Goal: Task Accomplishment & Management: Manage account settings

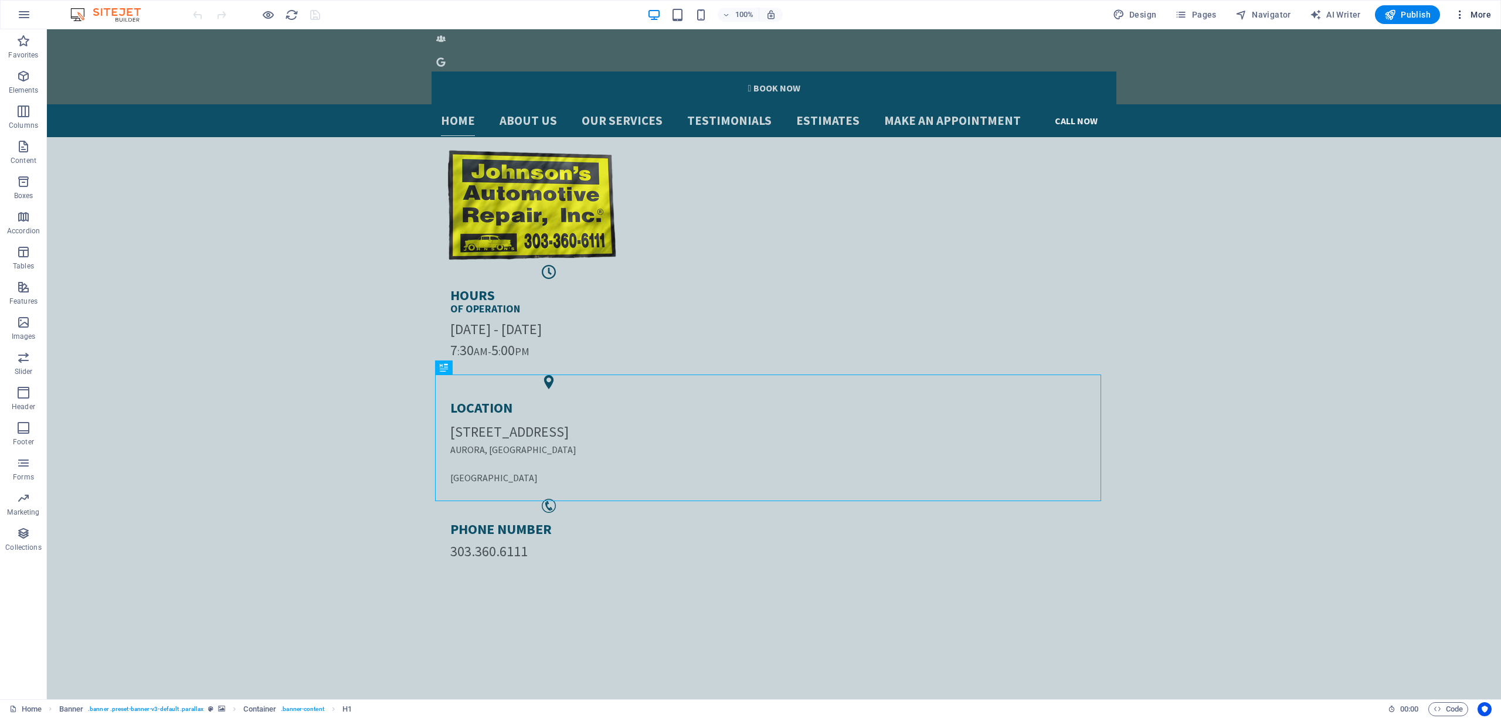
click at [1468, 12] on span "More" at bounding box center [1472, 15] width 37 height 12
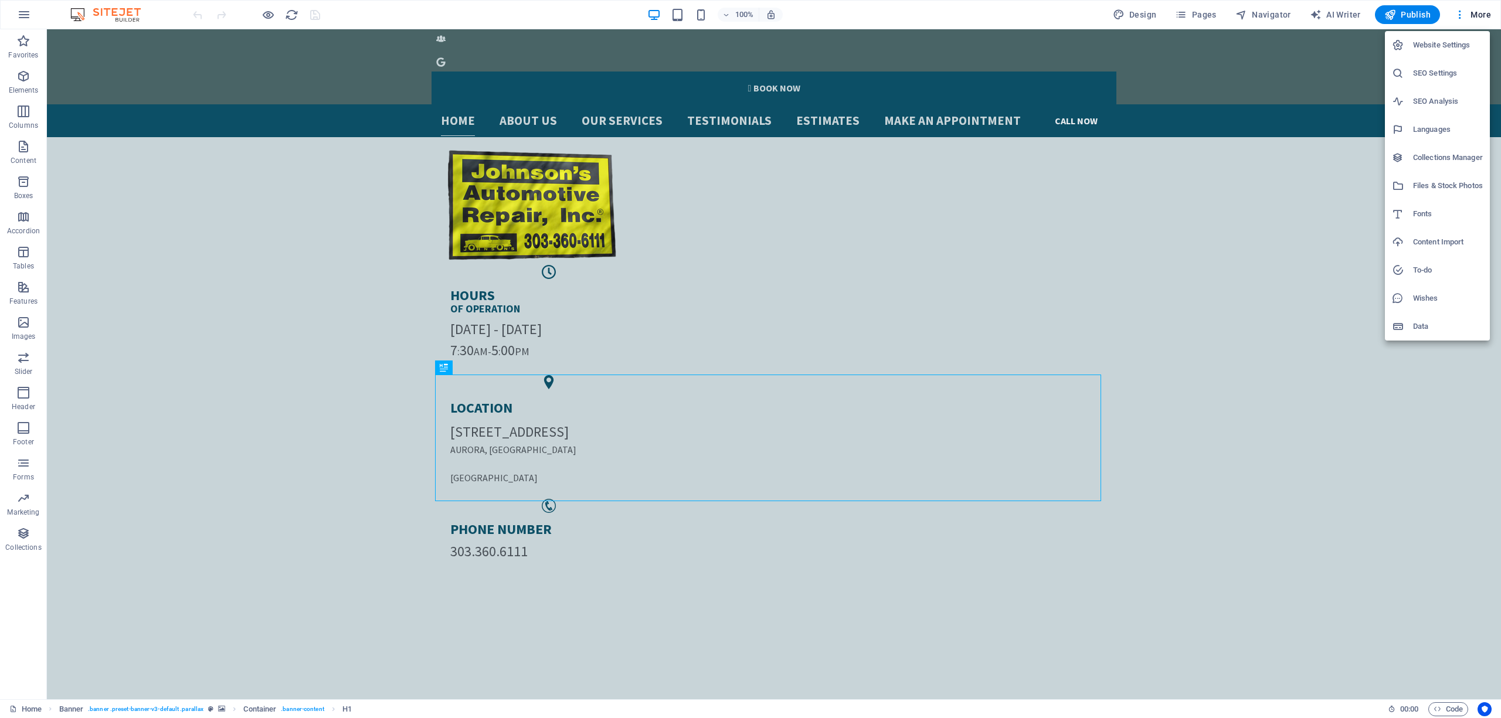
click at [1433, 48] on h6 "Website Settings" at bounding box center [1448, 45] width 70 height 14
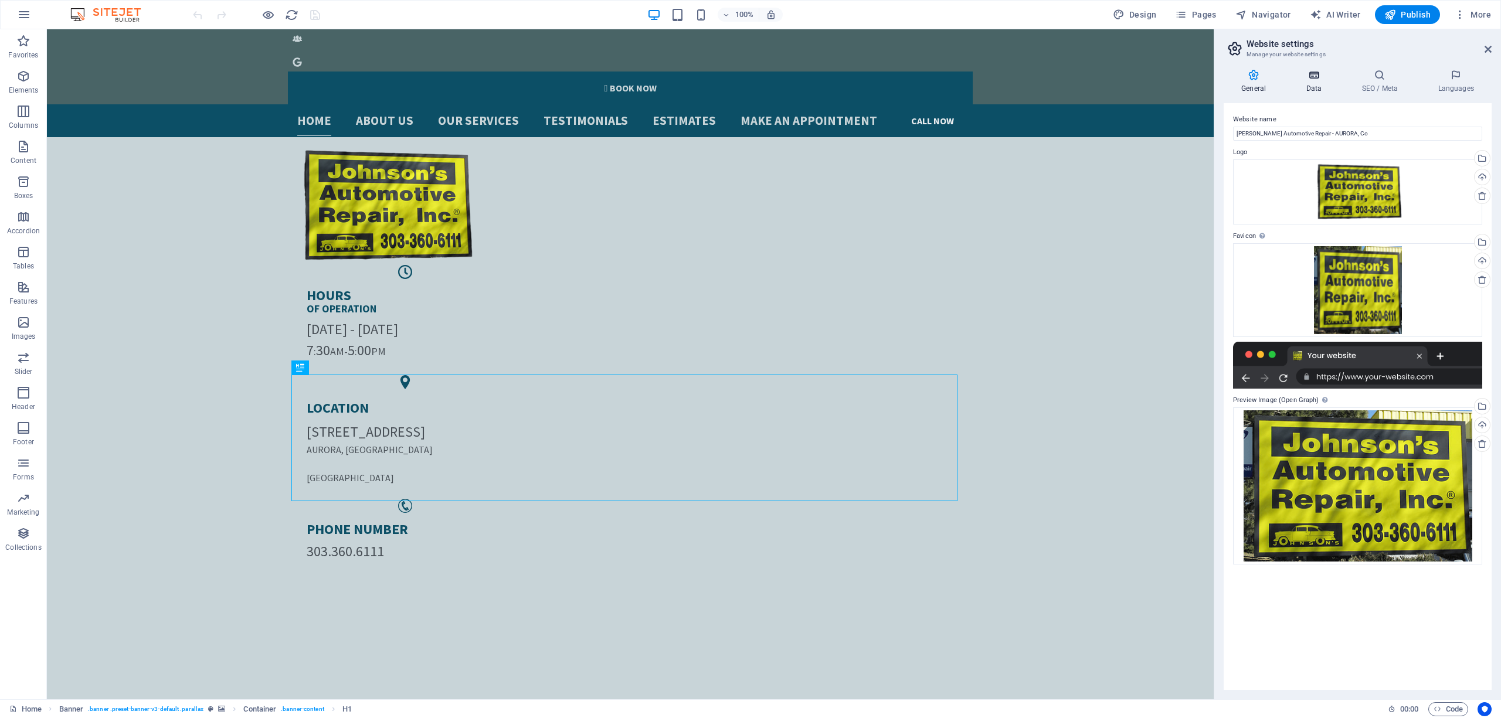
click at [1307, 77] on icon at bounding box center [1313, 75] width 51 height 12
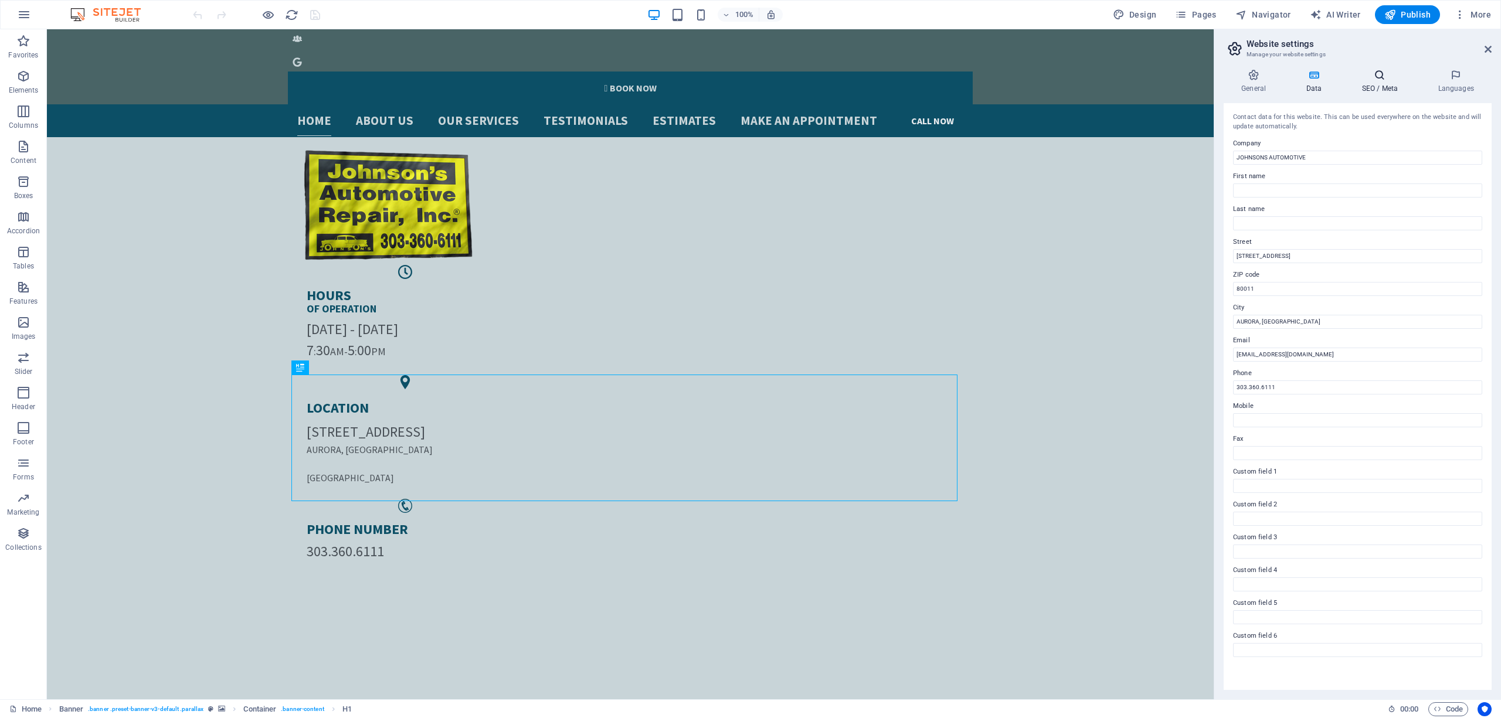
click at [1400, 82] on h4 "SEO / Meta" at bounding box center [1382, 81] width 76 height 25
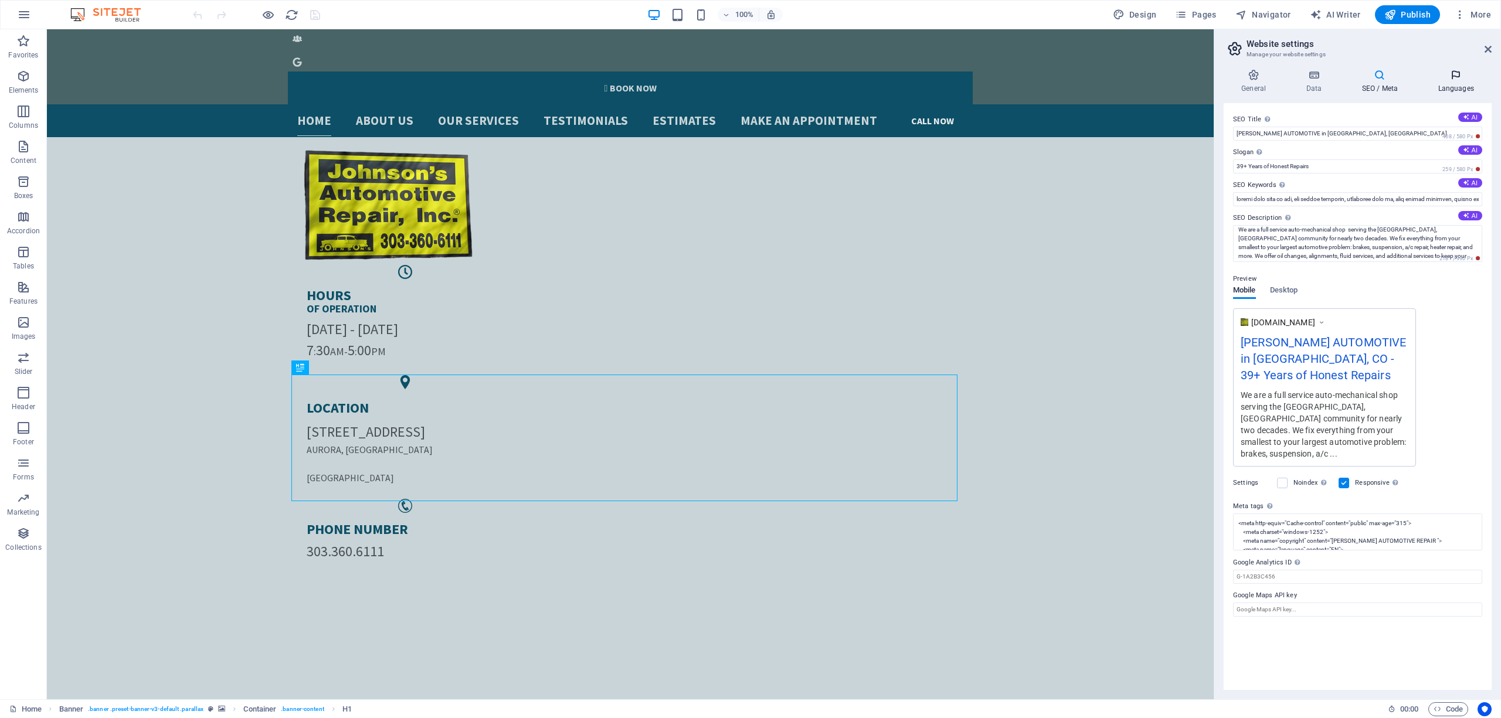
scroll to position [8, 0]
click at [1441, 80] on icon at bounding box center [1456, 75] width 72 height 12
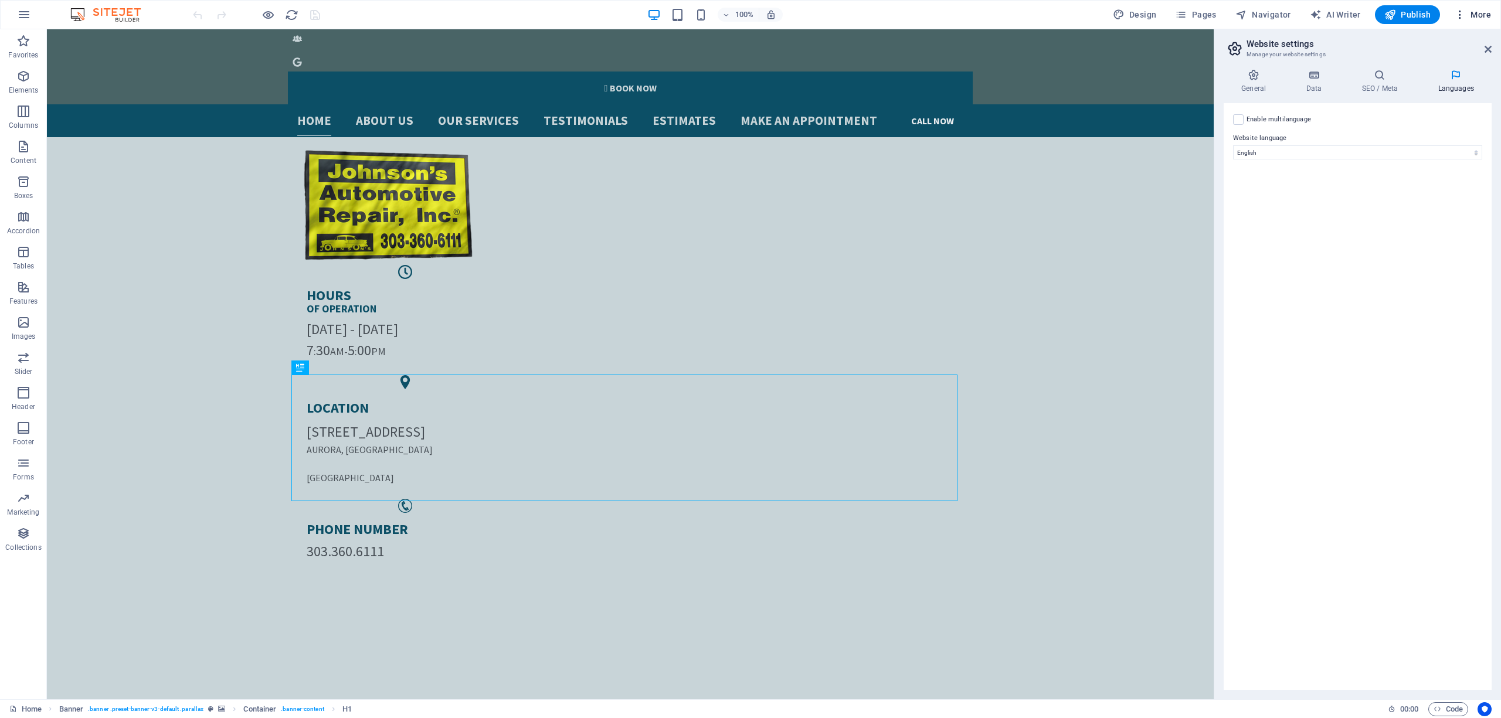
click at [1483, 20] on button "More" at bounding box center [1472, 14] width 46 height 19
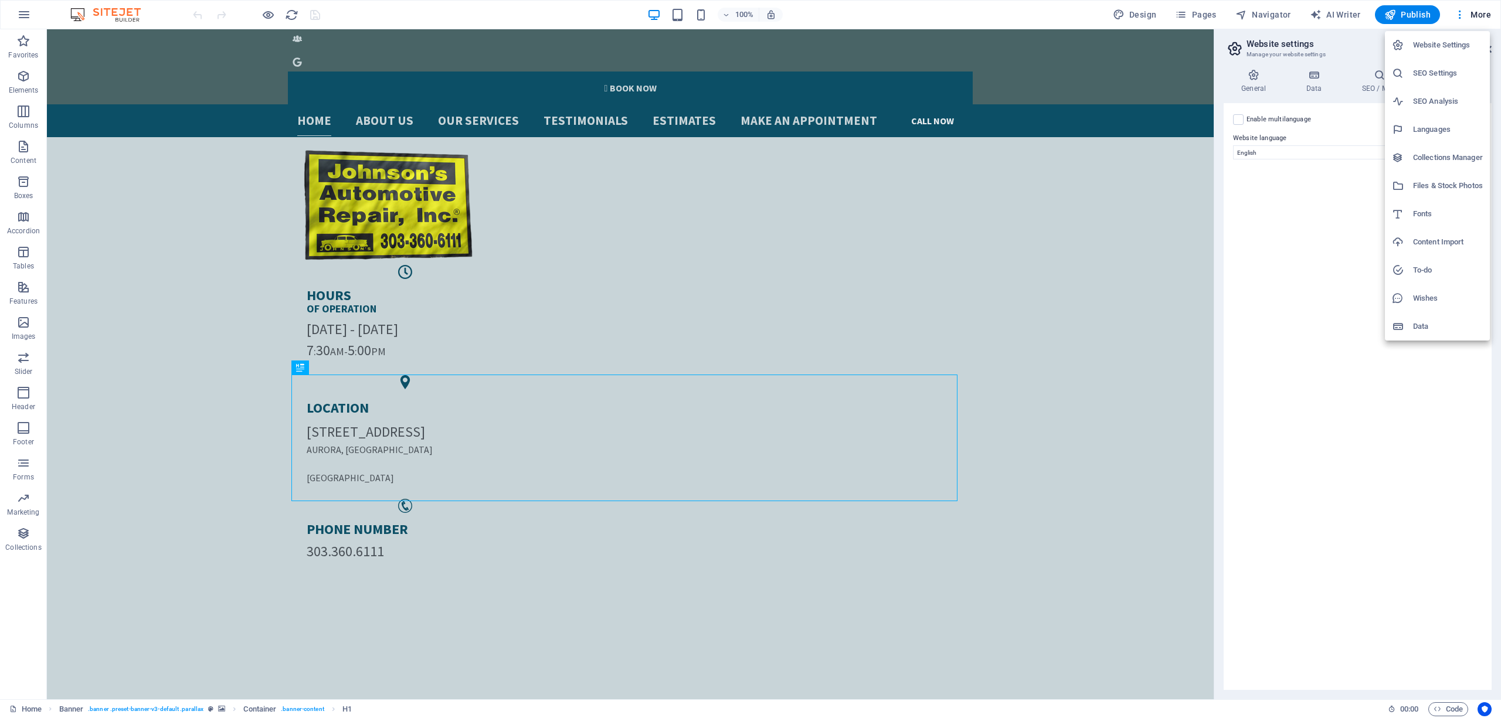
click at [1456, 73] on h6 "SEO Settings" at bounding box center [1448, 73] width 70 height 14
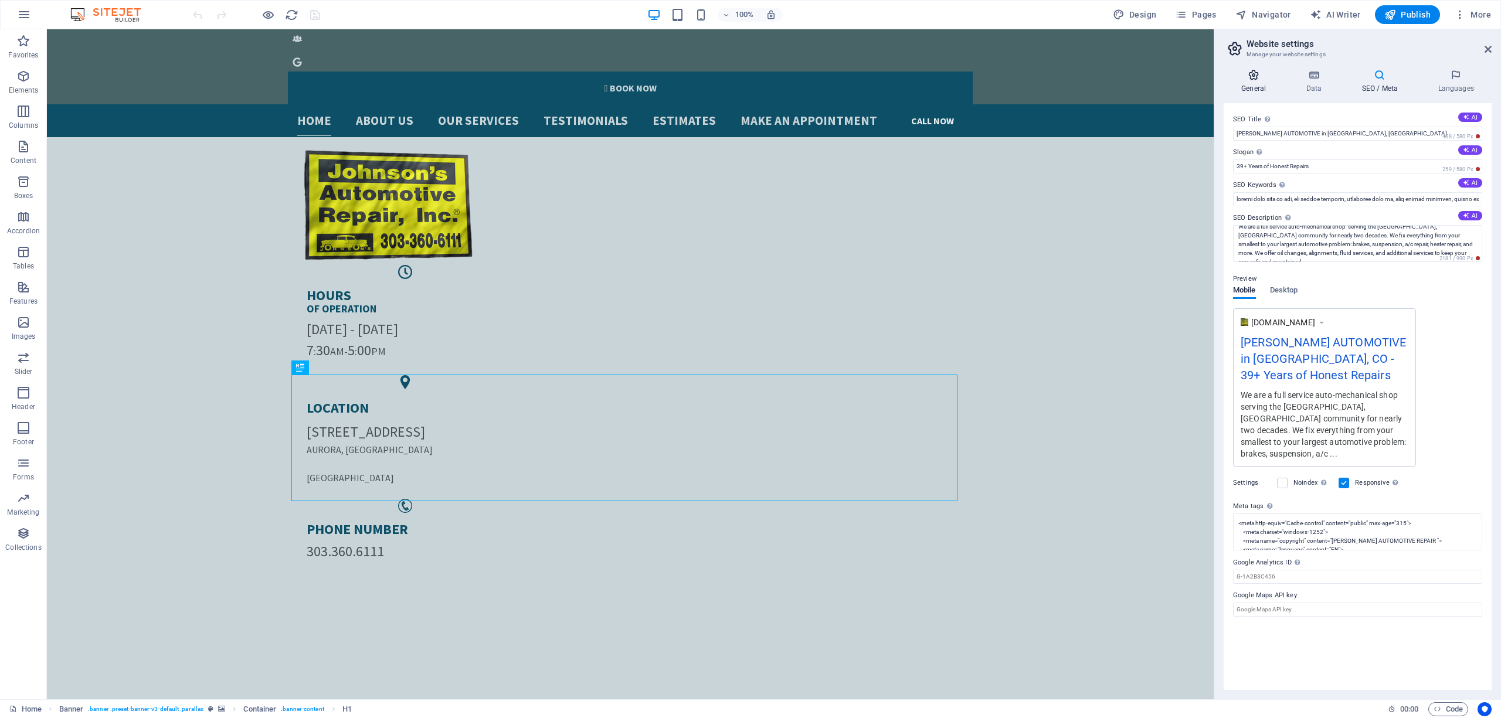
click at [1271, 82] on h4 "General" at bounding box center [1255, 81] width 64 height 25
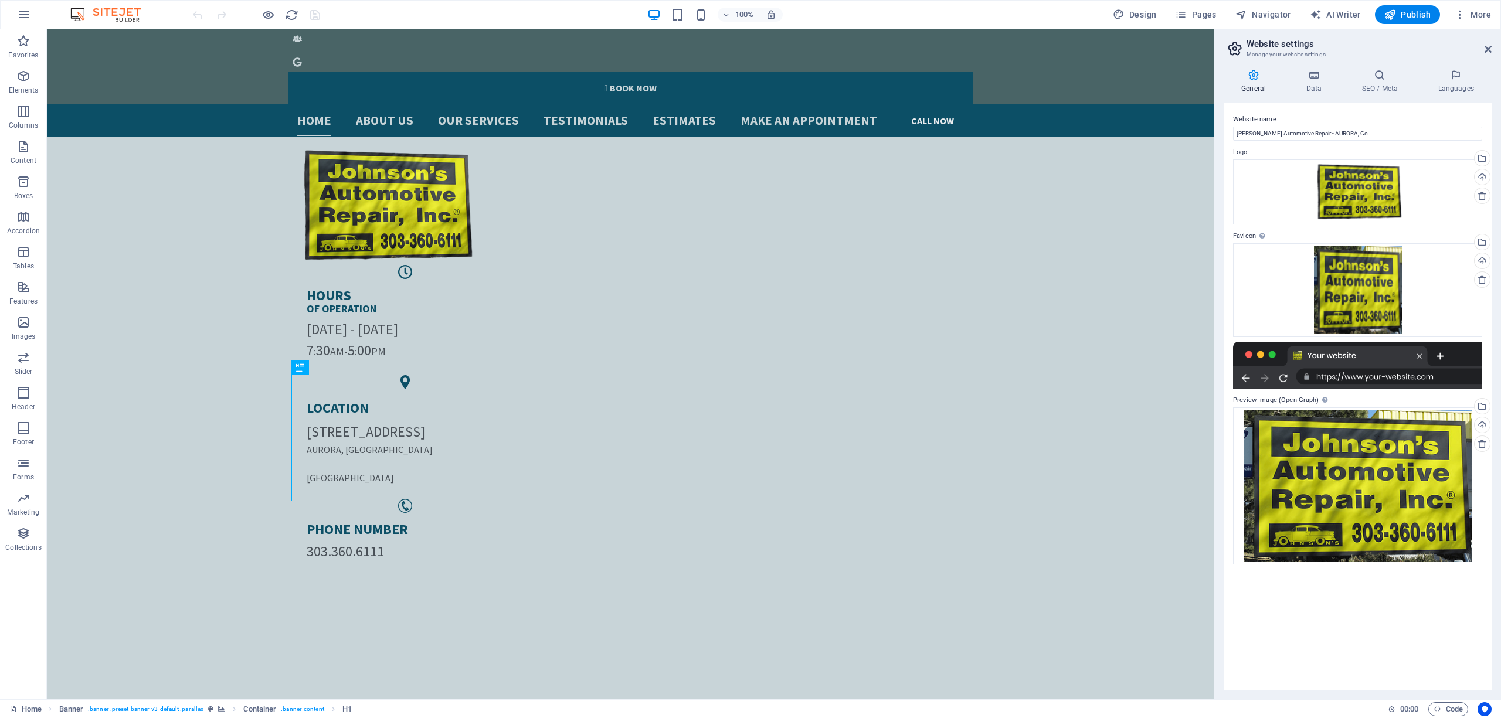
click at [1312, 60] on div "General Data SEO / Meta Languages Website name Johnson’s Automotive Repair - AU…" at bounding box center [1357, 380] width 287 height 640
click at [1312, 72] on icon at bounding box center [1313, 75] width 51 height 12
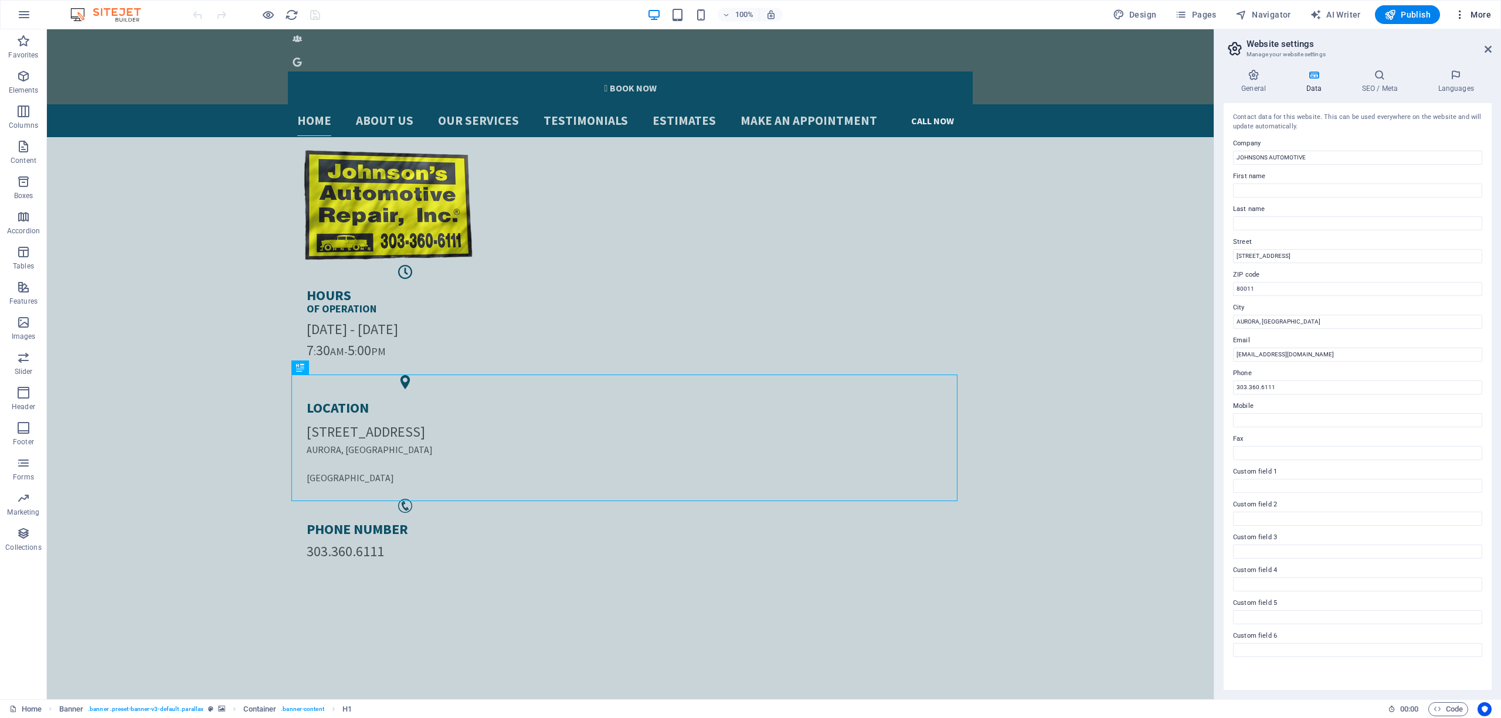
click at [1482, 12] on span "More" at bounding box center [1472, 15] width 37 height 12
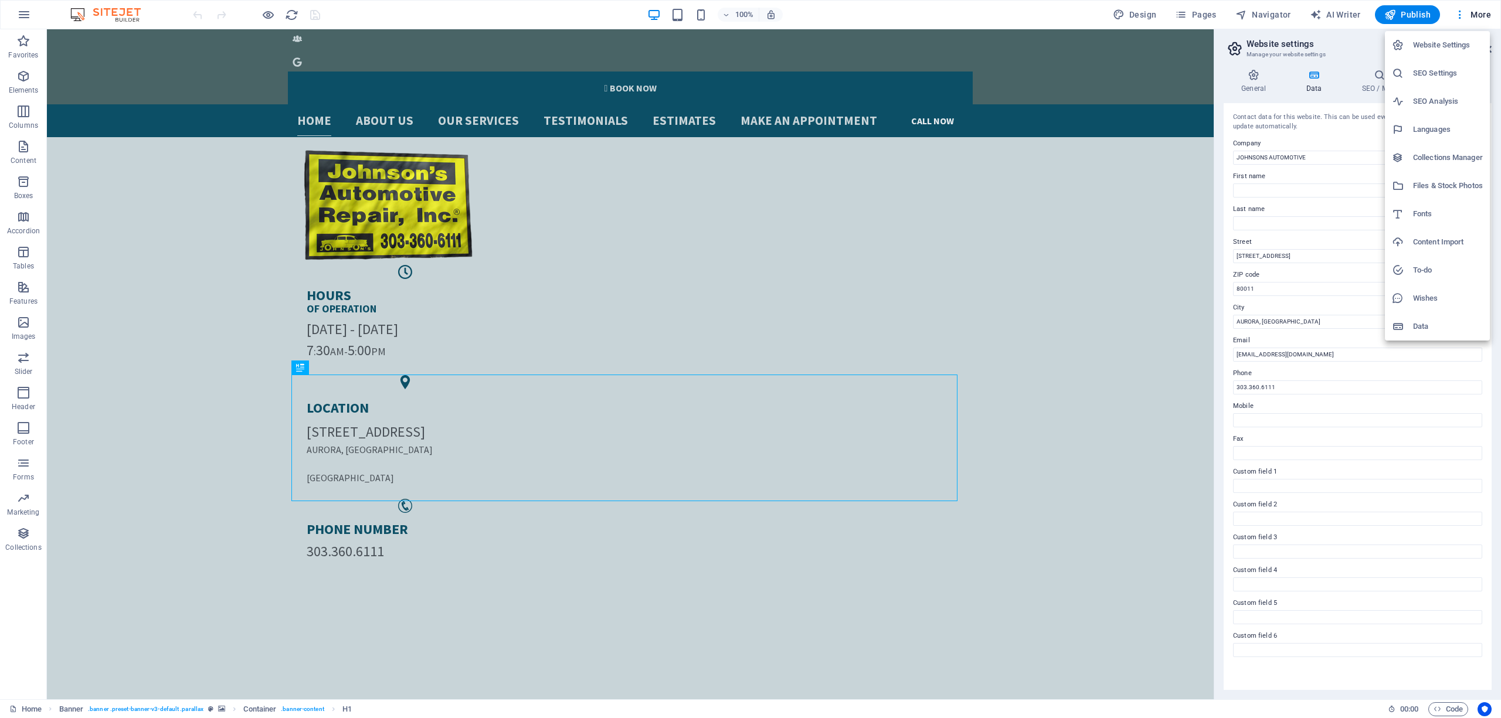
click at [1444, 108] on h6 "SEO Analysis" at bounding box center [1448, 101] width 70 height 14
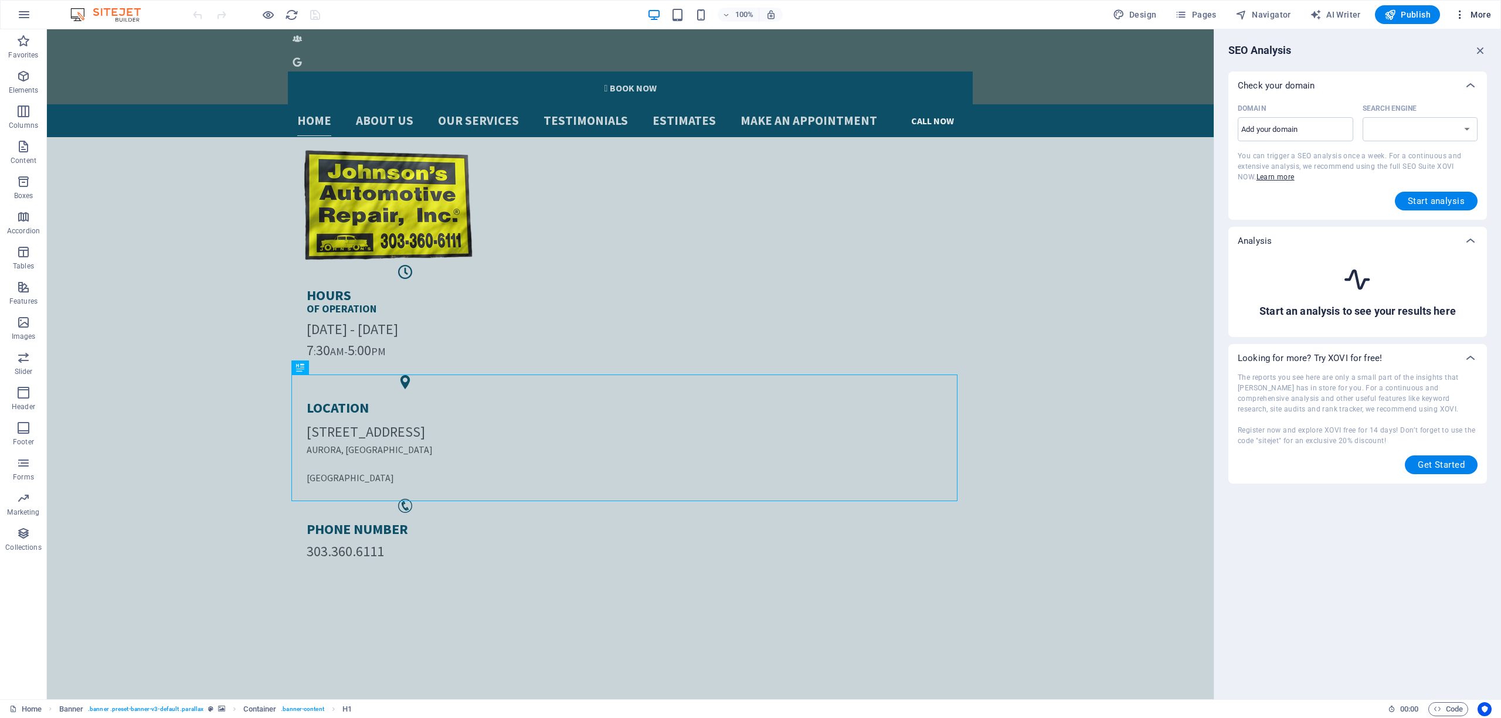
click at [1478, 7] on button "More" at bounding box center [1472, 14] width 46 height 19
click at [1426, 43] on h6 "Website Settings" at bounding box center [1448, 45] width 70 height 14
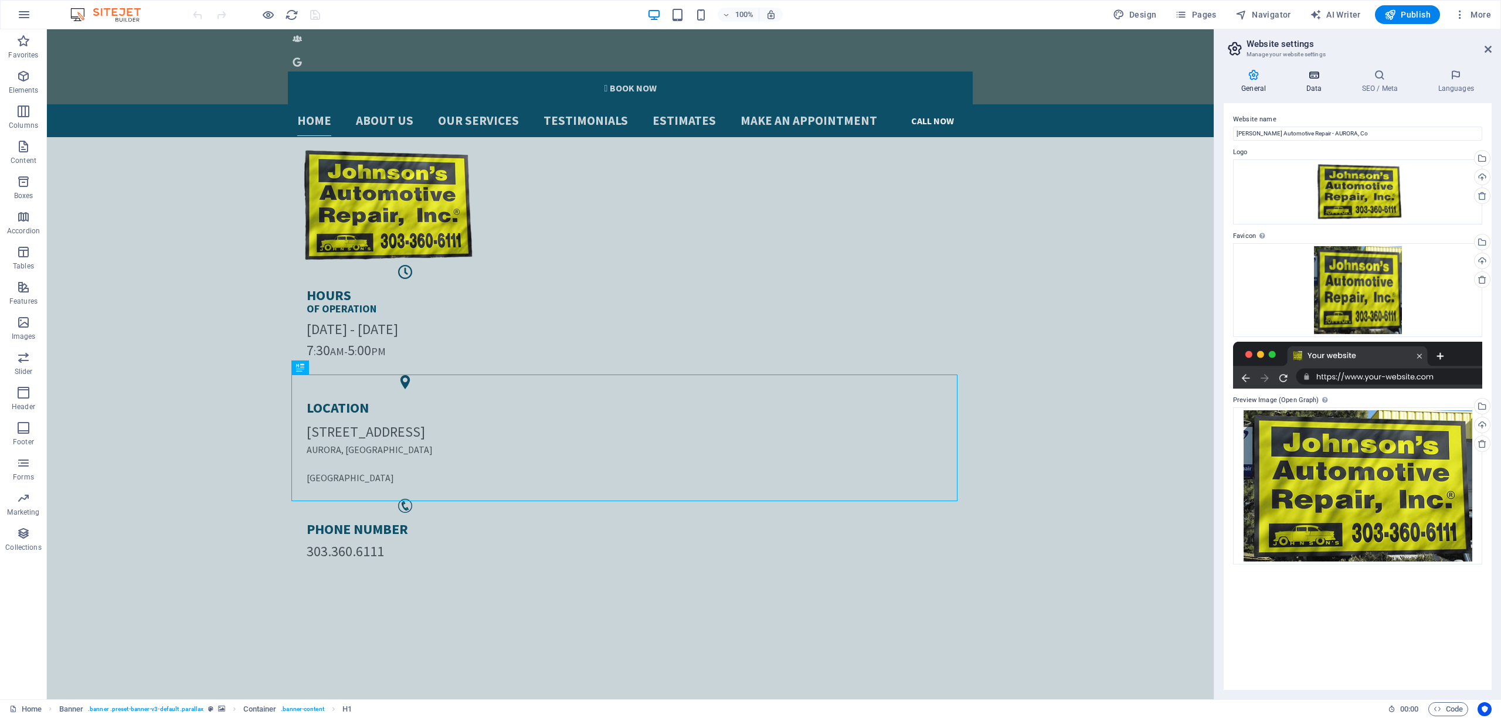
click at [1319, 86] on h4 "Data" at bounding box center [1316, 81] width 56 height 25
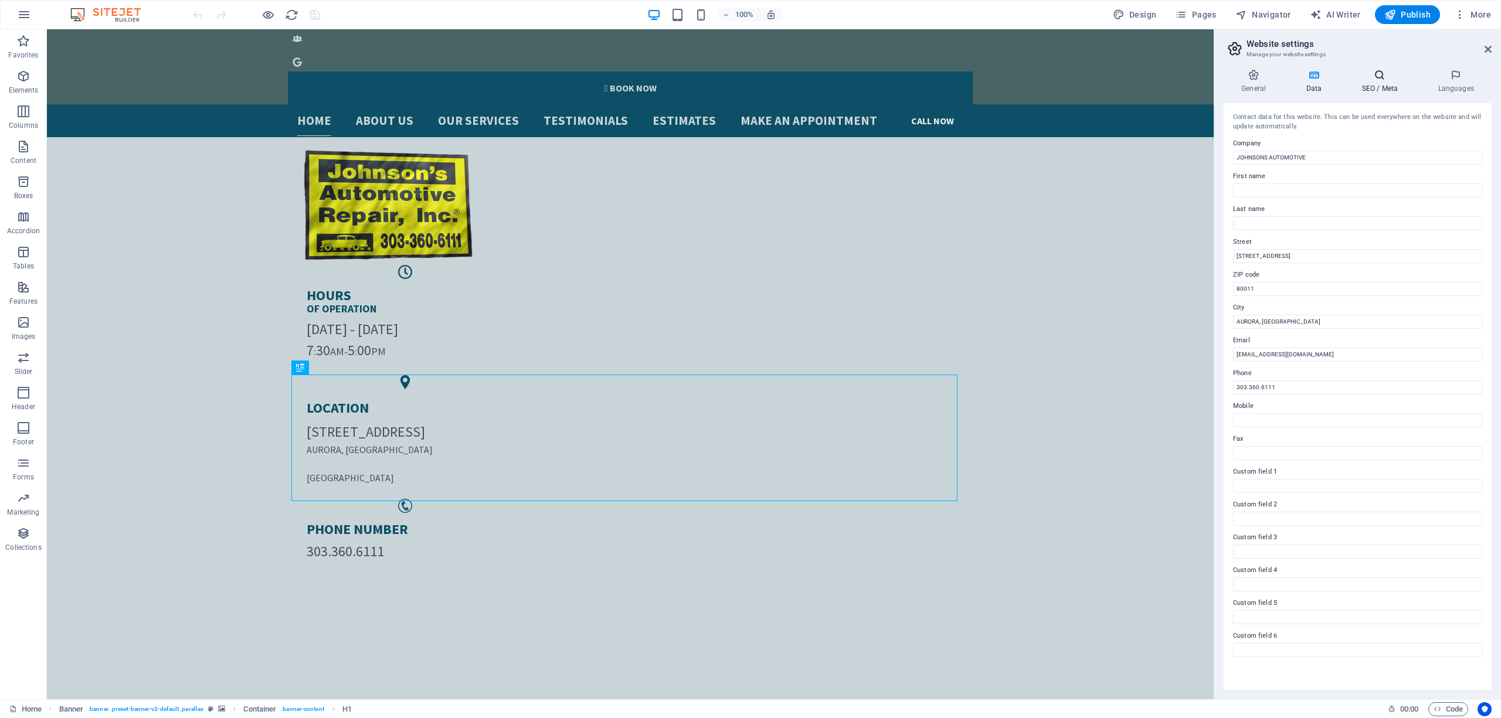
click at [1374, 82] on h4 "SEO / Meta" at bounding box center [1382, 81] width 76 height 25
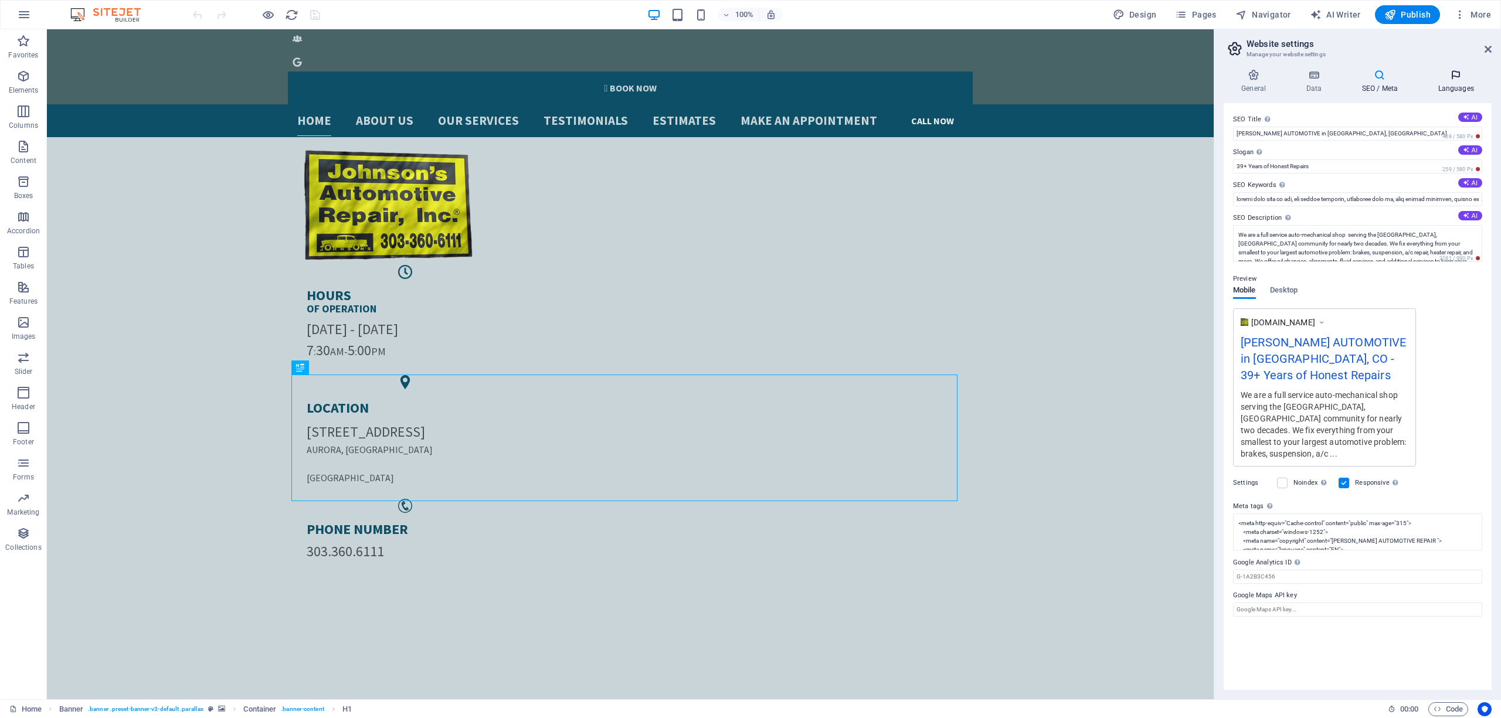
click at [1454, 78] on icon at bounding box center [1456, 75] width 72 height 12
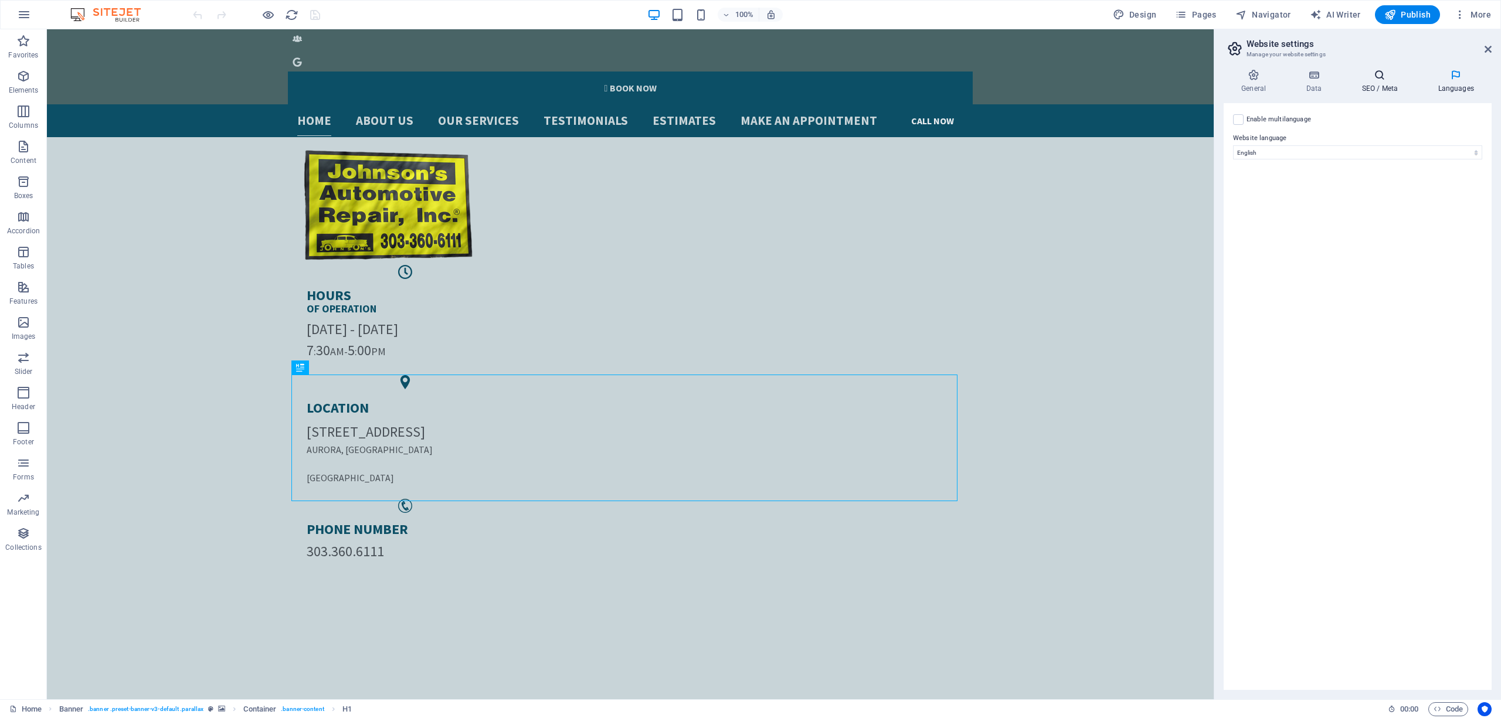
click at [1348, 71] on icon at bounding box center [1380, 75] width 72 height 12
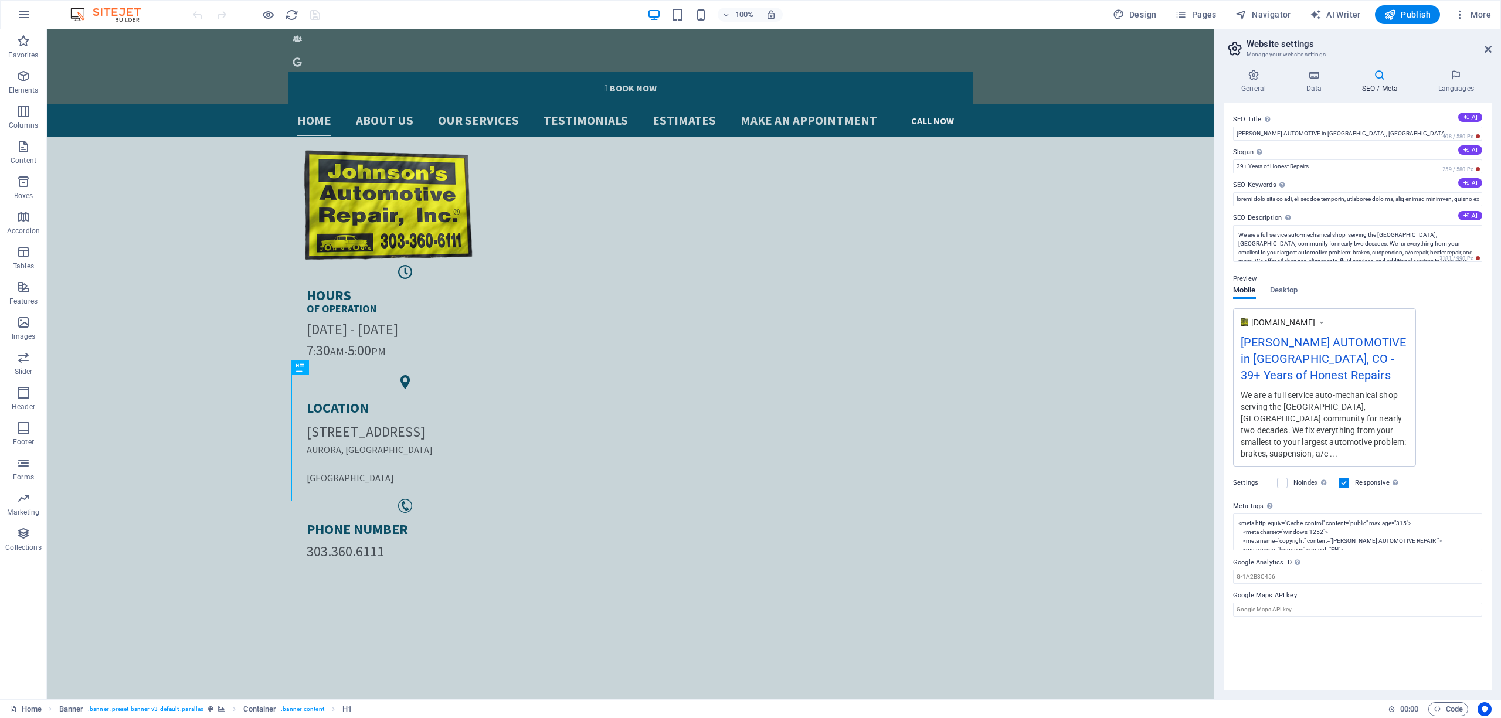
click at [1377, 73] on icon at bounding box center [1380, 75] width 72 height 12
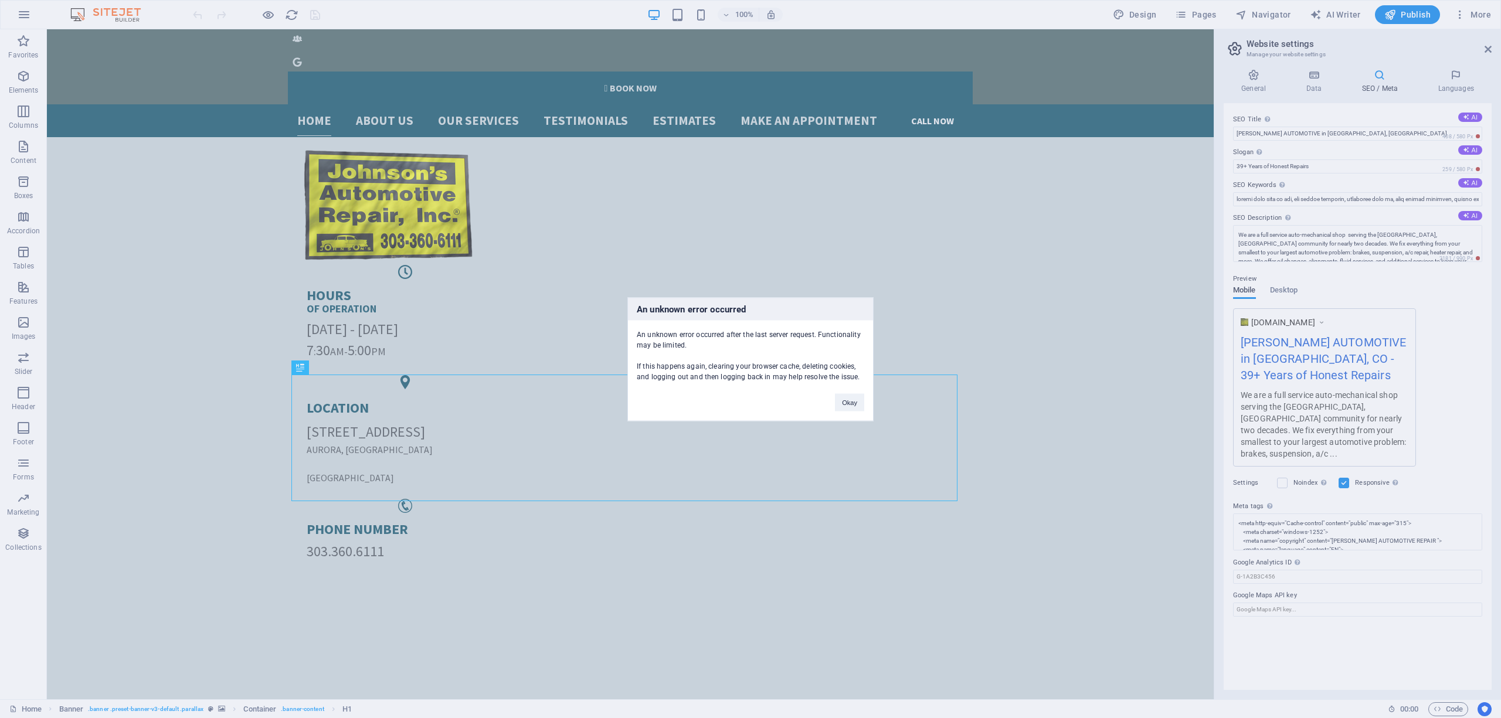
click at [1396, 1] on div "An unknown error occurred An unknown error occurred after the last server reque…" at bounding box center [750, 359] width 1501 height 718
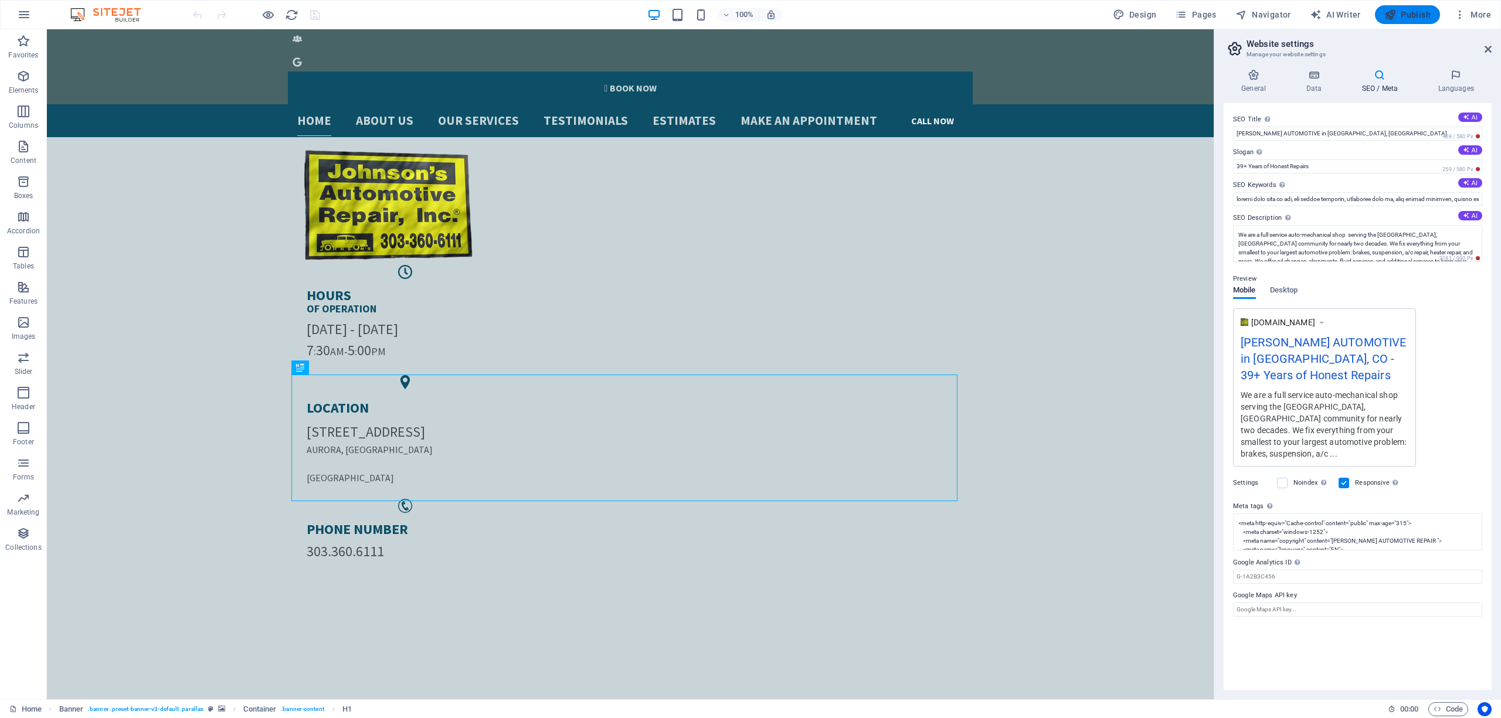
click at [1400, 12] on span "Publish" at bounding box center [1407, 15] width 46 height 12
